Goal: Transaction & Acquisition: Purchase product/service

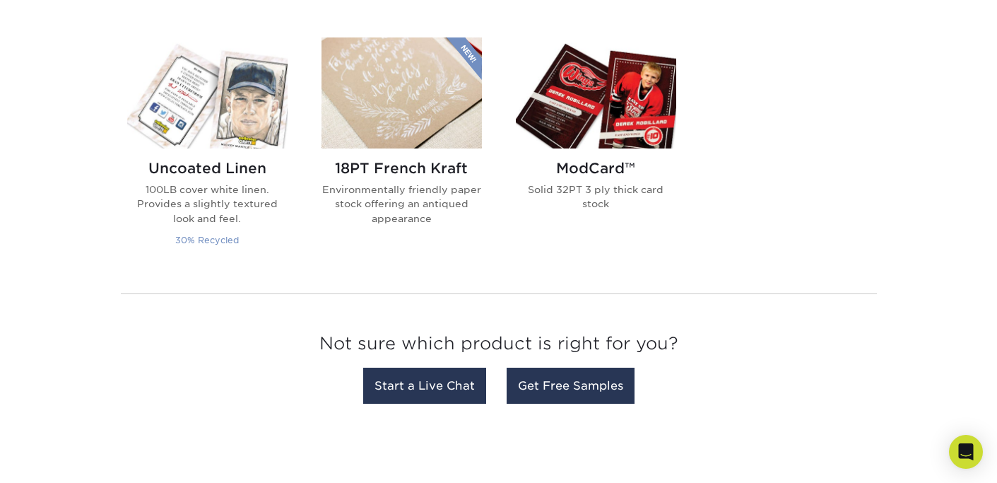
scroll to position [798, 0]
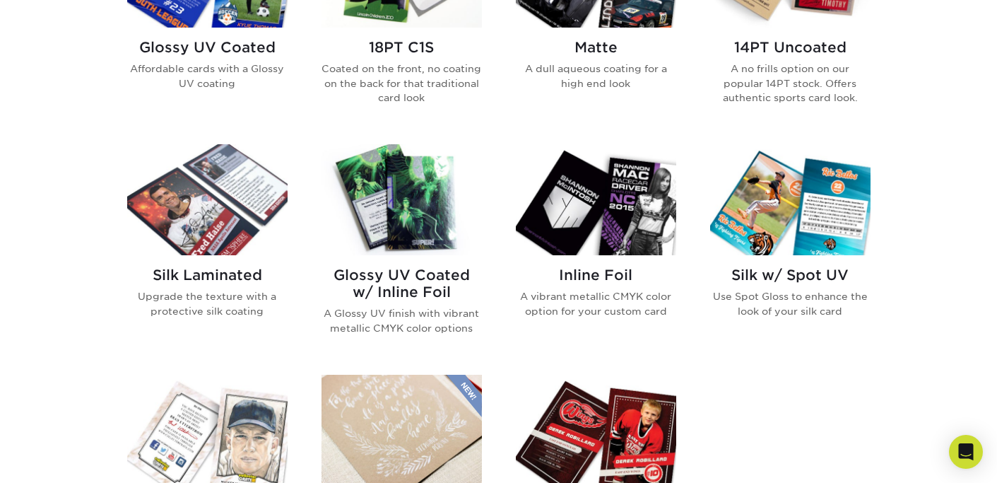
click at [216, 188] on img at bounding box center [207, 199] width 160 height 111
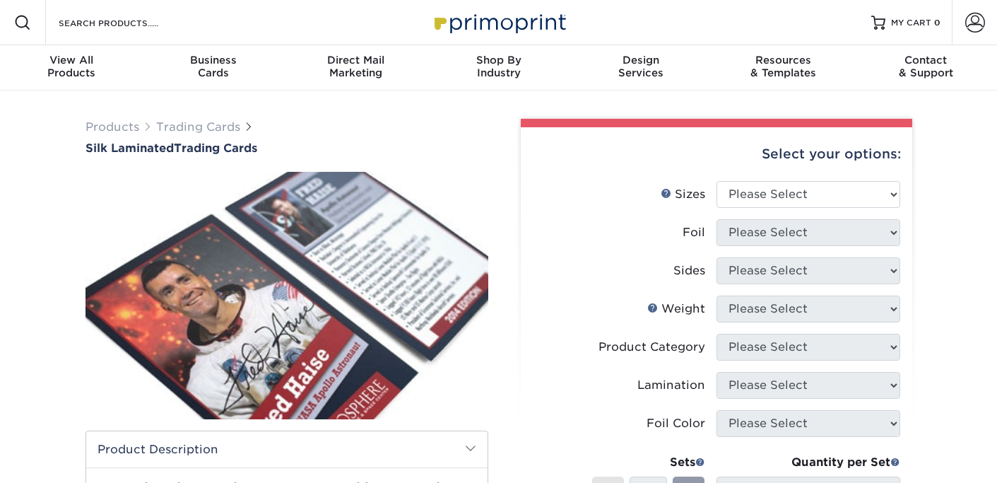
click at [221, 261] on li at bounding box center [287, 295] width 403 height 247
click at [738, 202] on select "Please Select 2.5" x 3.5"" at bounding box center [809, 194] width 184 height 27
select select "2.50x3.50"
click at [717, 181] on select "Please Select 2.5" x 3.5"" at bounding box center [809, 194] width 184 height 27
click at [750, 232] on select "Please Select No Yes" at bounding box center [809, 232] width 184 height 27
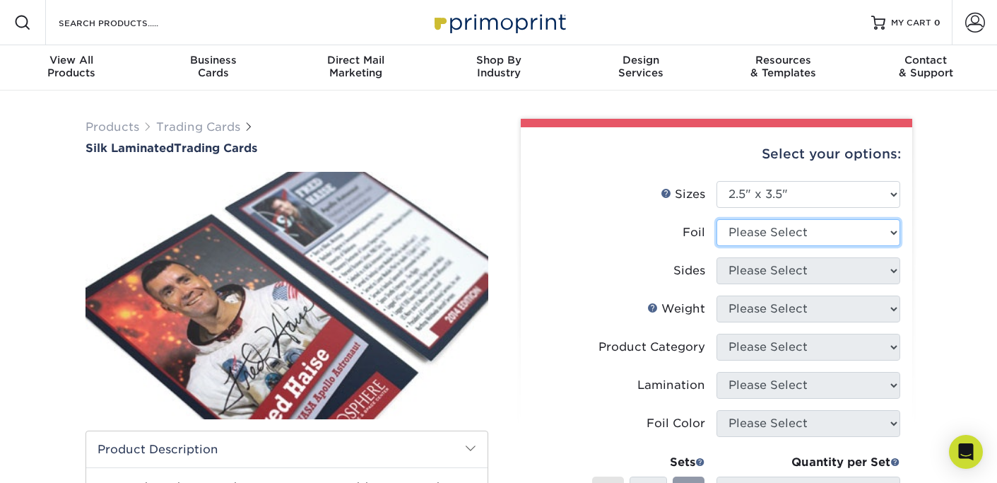
select select "1"
click at [717, 219] on select "Please Select No Yes" at bounding box center [809, 232] width 184 height 27
